Goal: Task Accomplishment & Management: Use online tool/utility

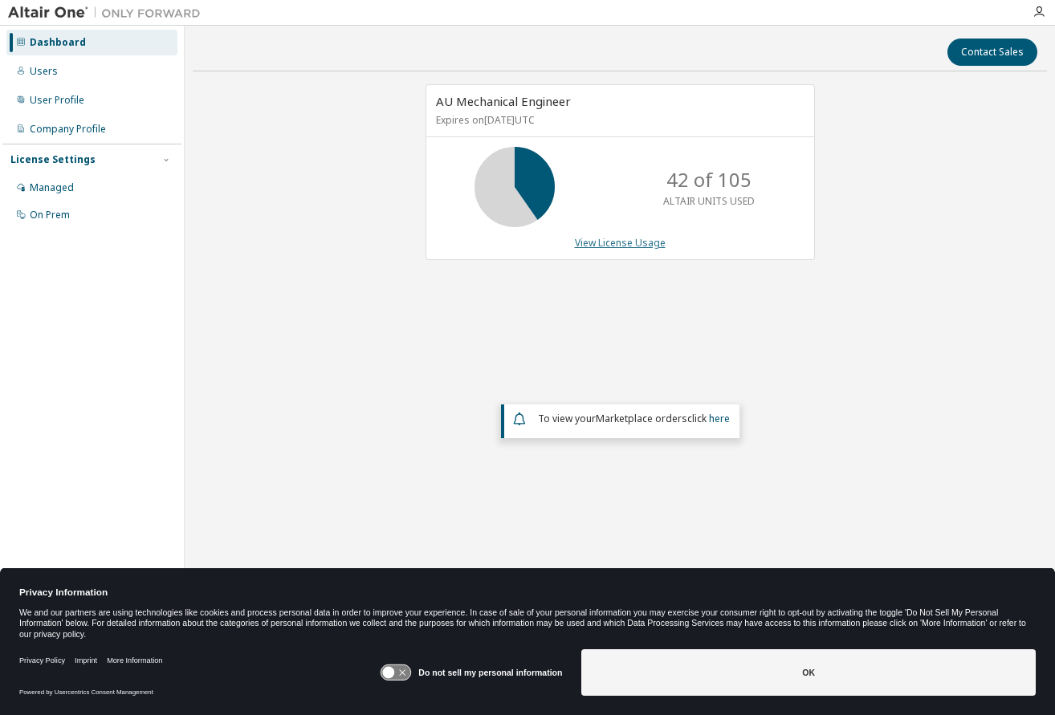
click at [629, 242] on link "View License Usage" at bounding box center [620, 243] width 91 height 14
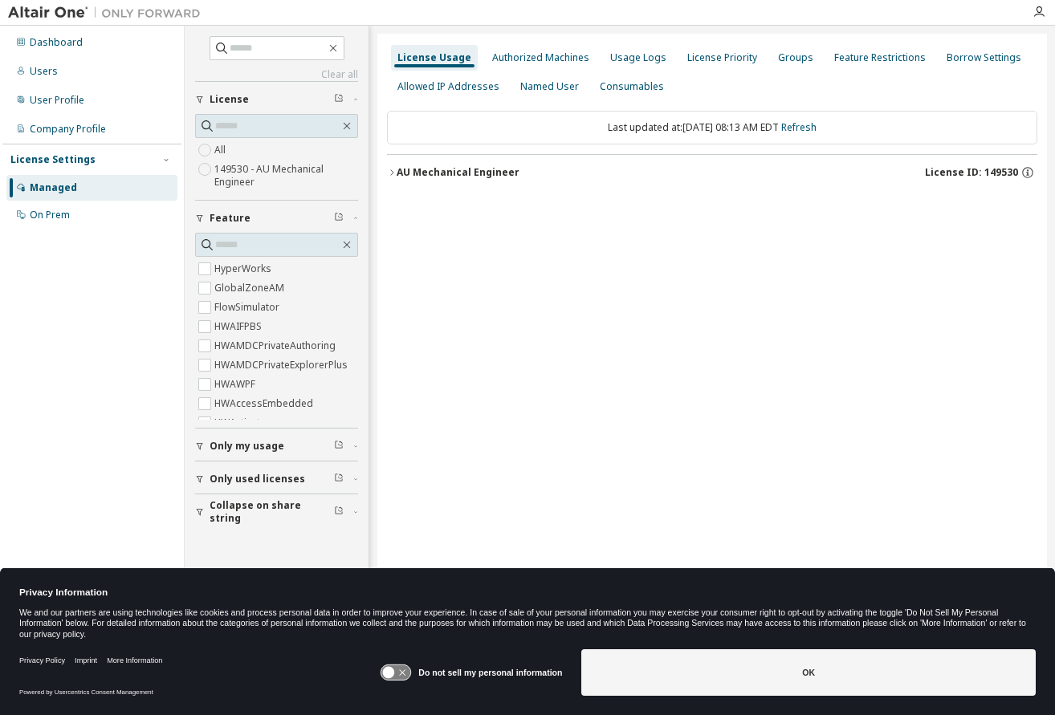
click at [439, 173] on div "AU Mechanical Engineer" at bounding box center [458, 172] width 123 height 13
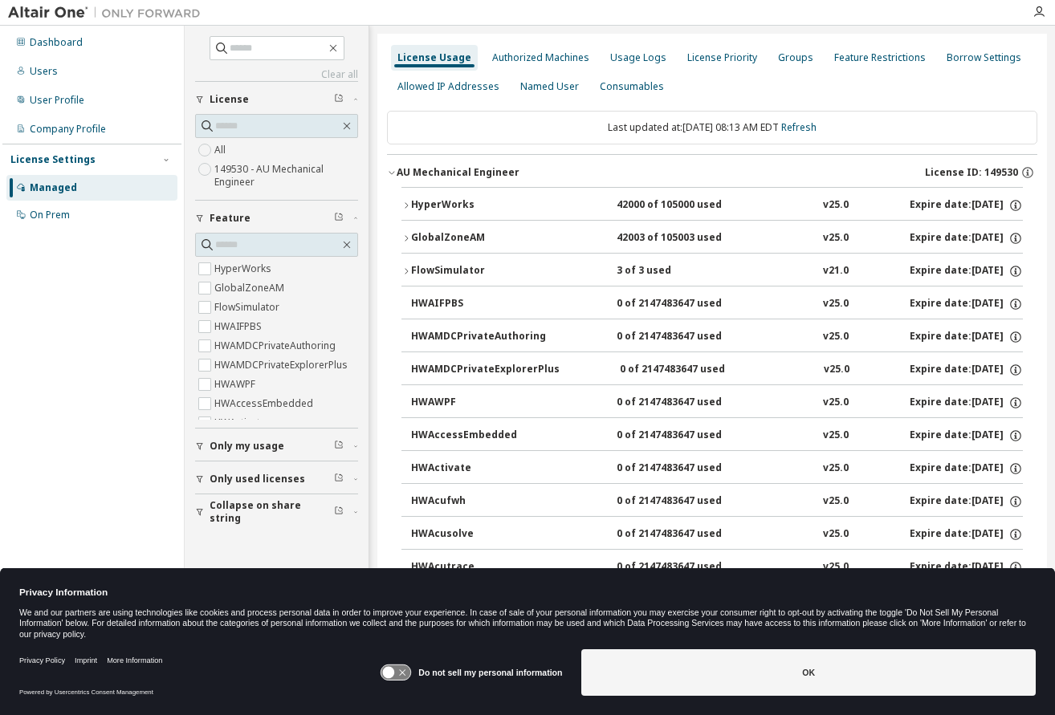
click at [432, 271] on div "FlowSimulator" at bounding box center [483, 271] width 145 height 14
